Goal: Register for event/course

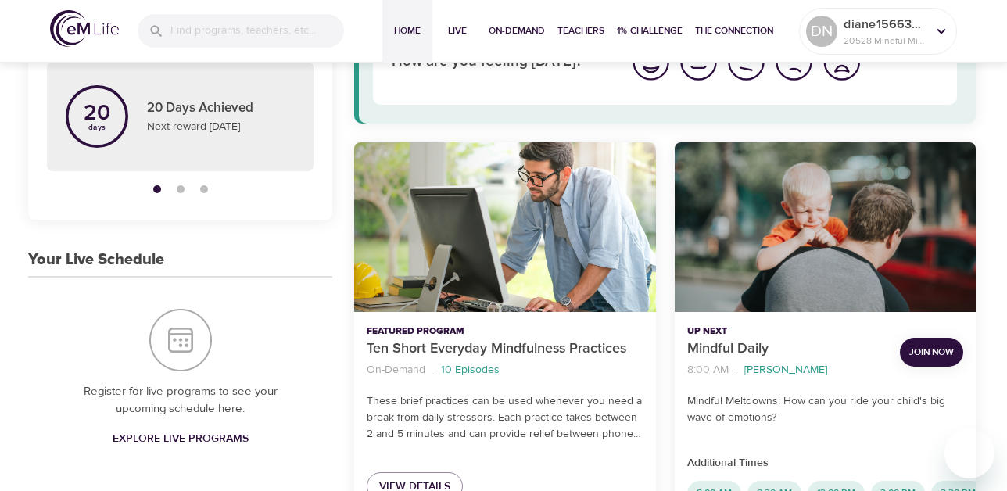
scroll to position [156, 0]
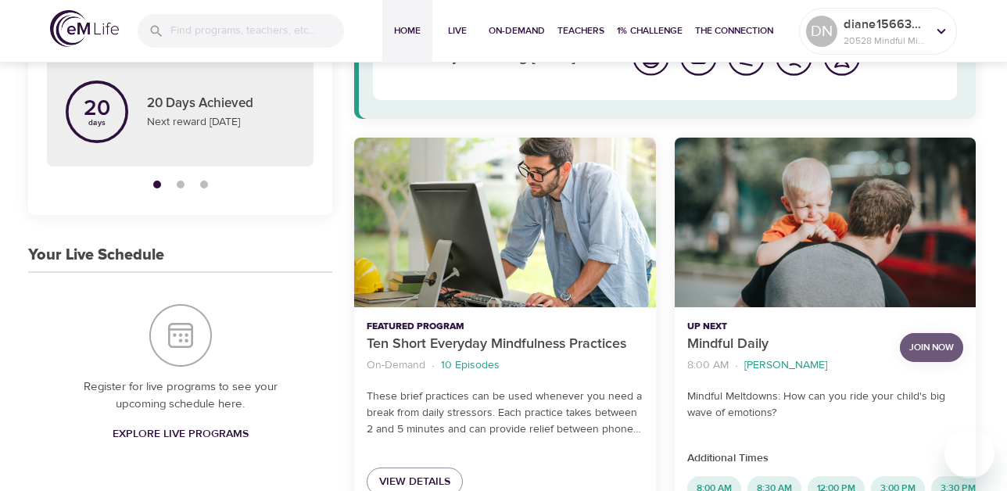
click at [939, 343] on span "Join Now" at bounding box center [931, 347] width 45 height 16
